Goal: Task Accomplishment & Management: Use online tool/utility

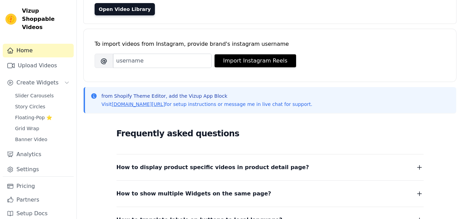
scroll to position [62, 0]
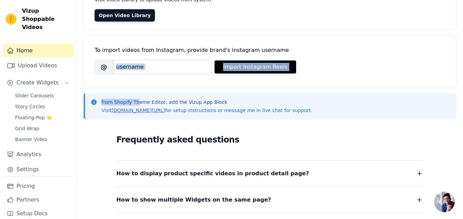
drag, startPoint x: 135, startPoint y: 98, endPoint x: 148, endPoint y: 71, distance: 29.2
click at [148, 71] on div "Greetings 👋! Upload Videos Visit Video Library to upload videos from system Ope…" at bounding box center [270, 143] width 386 height 357
click at [148, 71] on input "Brand's Instagram Username" at bounding box center [162, 67] width 99 height 14
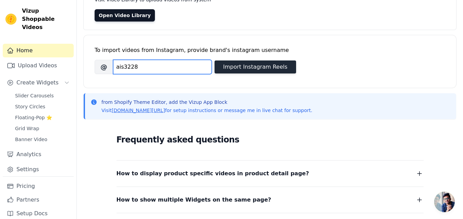
type input "ais3228"
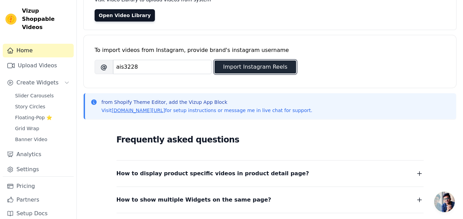
click at [265, 73] on button "Import Instagram Reels" at bounding box center [254, 67] width 81 height 13
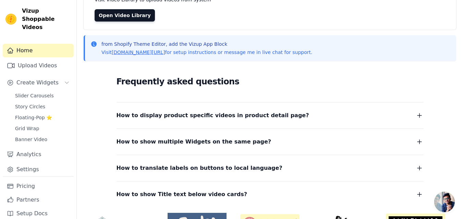
scroll to position [0, 0]
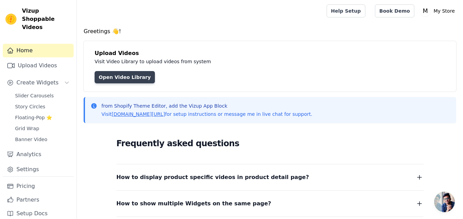
click at [127, 73] on link "Open Video Library" at bounding box center [124, 77] width 60 height 12
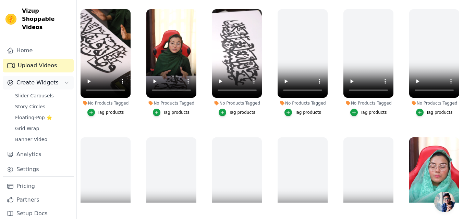
click at [47, 79] on span "Create Widgets" at bounding box center [37, 83] width 42 height 8
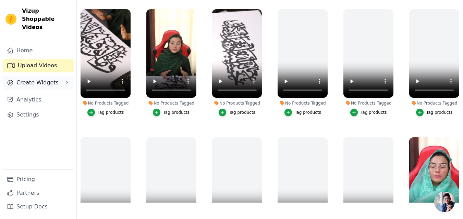
click at [47, 79] on span "Create Widgets" at bounding box center [37, 83] width 42 height 8
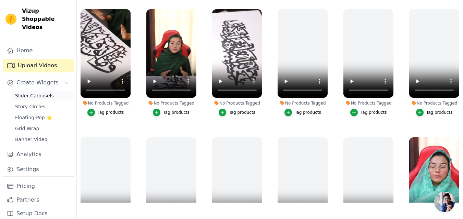
click at [27, 92] on span "Slider Carousels" at bounding box center [34, 95] width 39 height 7
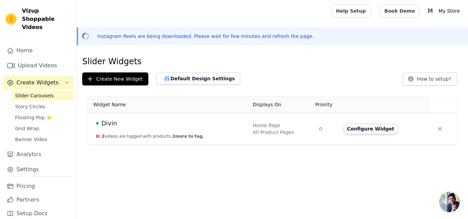
click at [368, 132] on button "Configure Widget" at bounding box center [370, 129] width 55 height 11
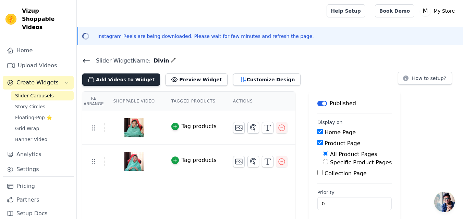
click at [124, 78] on button "Add Videos to Widget" at bounding box center [121, 80] width 78 height 12
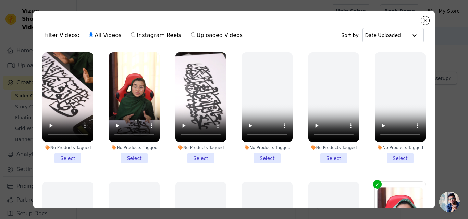
click at [72, 158] on li "No Products Tagged Select" at bounding box center [67, 107] width 51 height 111
click at [0, 0] on input "No Products Tagged Select" at bounding box center [0, 0] width 0 height 0
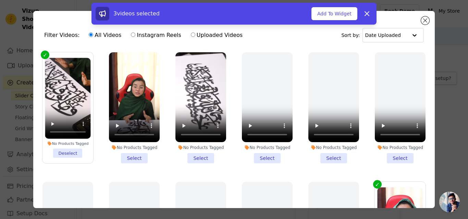
click at [133, 156] on li "No Products Tagged Select" at bounding box center [134, 107] width 51 height 111
click at [0, 0] on input "No Products Tagged Select" at bounding box center [0, 0] width 0 height 0
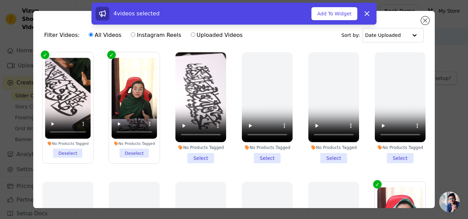
click at [192, 158] on li "No Products Tagged Select" at bounding box center [200, 107] width 51 height 111
click at [0, 0] on input "No Products Tagged Select" at bounding box center [0, 0] width 0 height 0
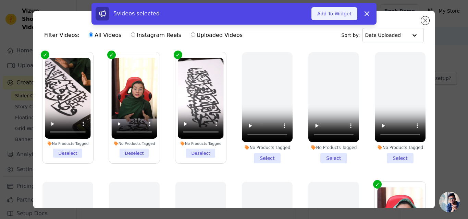
click at [340, 17] on button "Add To Widget" at bounding box center [334, 13] width 46 height 13
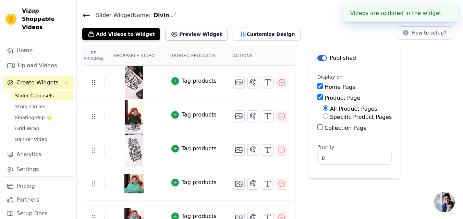
scroll to position [61, 0]
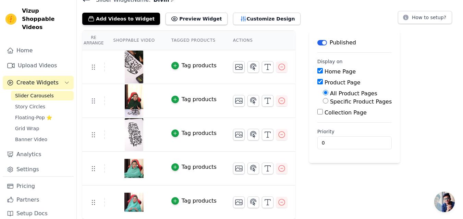
click at [317, 111] on input "Collection Page" at bounding box center [319, 111] width 5 height 5
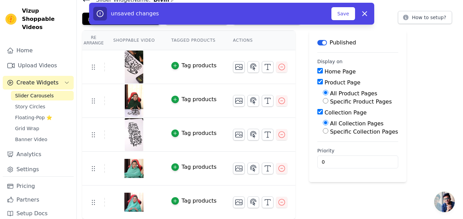
click at [317, 111] on input "Collection Page" at bounding box center [319, 111] width 5 height 5
checkbox input "false"
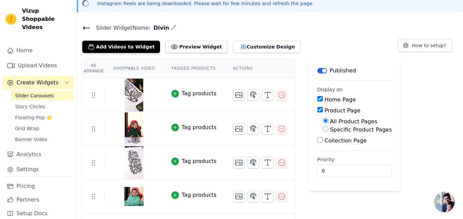
scroll to position [0, 0]
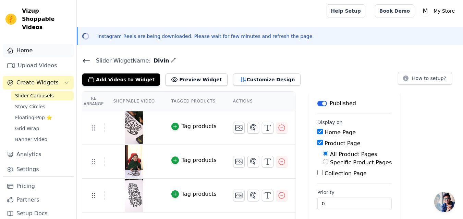
click at [30, 44] on link "Home" at bounding box center [38, 51] width 71 height 14
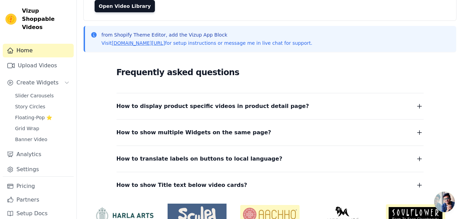
scroll to position [135, 0]
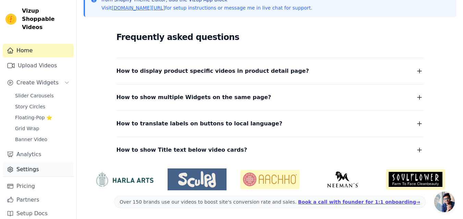
click at [27, 163] on link "Settings" at bounding box center [38, 170] width 71 height 14
